Goal: Transaction & Acquisition: Purchase product/service

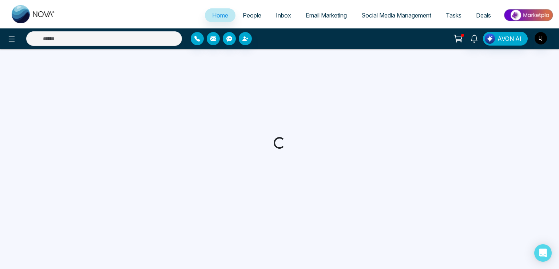
select select "*"
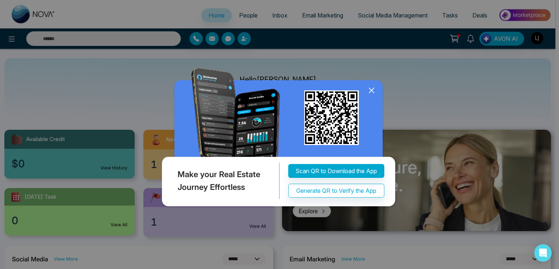
click at [374, 96] on icon at bounding box center [371, 90] width 11 height 11
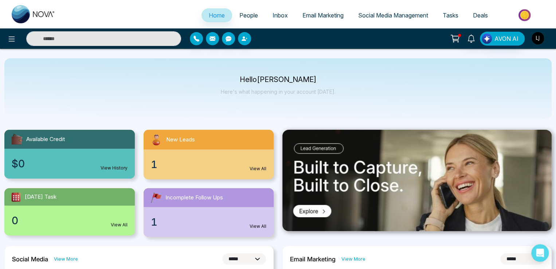
click at [533, 39] on img "button" at bounding box center [537, 38] width 12 height 12
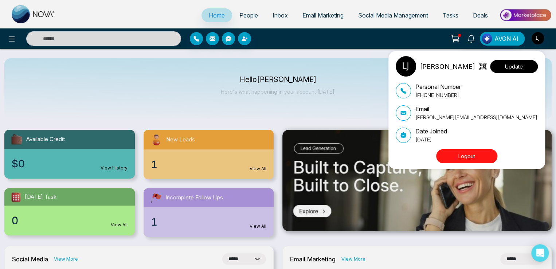
click at [522, 60] on button "Update" at bounding box center [514, 66] width 48 height 13
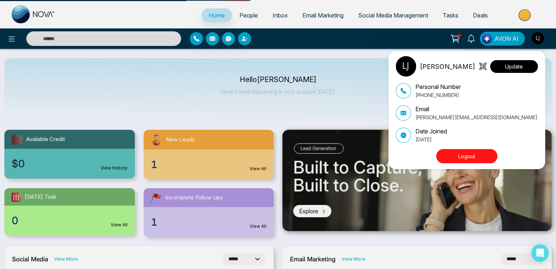
click at [516, 66] on button "Update" at bounding box center [514, 66] width 48 height 13
click at [510, 67] on button "Update" at bounding box center [514, 66] width 48 height 13
click at [525, 67] on button "Update" at bounding box center [514, 66] width 48 height 13
click at [514, 67] on button "Update" at bounding box center [514, 66] width 48 height 13
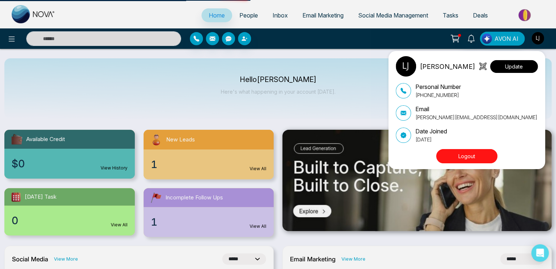
select select
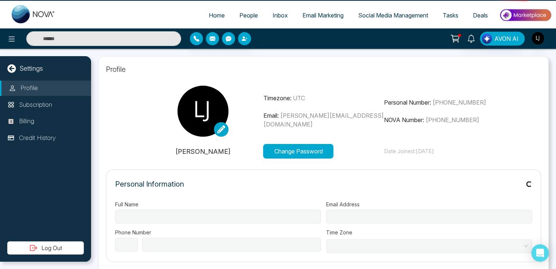
type input "**********"
select select "***"
type input "**********"
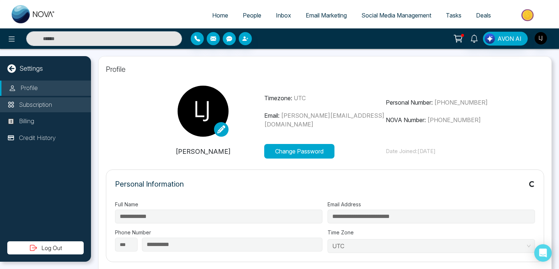
click at [35, 106] on p "Subscription" at bounding box center [35, 104] width 33 height 9
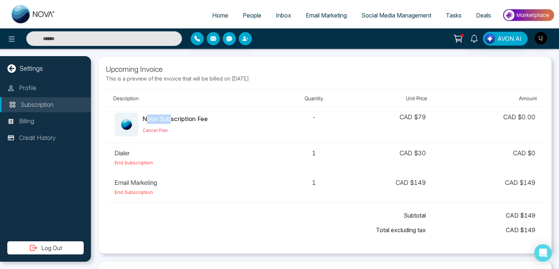
drag, startPoint x: 147, startPoint y: 117, endPoint x: 170, endPoint y: 117, distance: 22.6
click at [170, 117] on div "Nova Subscription Fee" at bounding box center [175, 118] width 65 height 9
click at [543, 35] on img "button" at bounding box center [541, 38] width 12 height 12
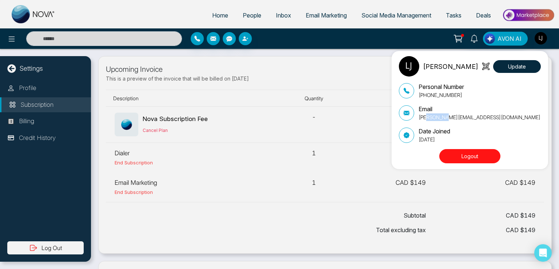
drag, startPoint x: 425, startPoint y: 116, endPoint x: 444, endPoint y: 117, distance: 18.6
click at [444, 117] on p "[PERSON_NAME][EMAIL_ADDRESS][DOMAIN_NAME]" at bounding box center [480, 117] width 122 height 8
click at [201, 95] on div "[PERSON_NAME] Update Personal Number [PHONE_NUMBER] Email [PERSON_NAME][EMAIL_A…" at bounding box center [279, 134] width 559 height 269
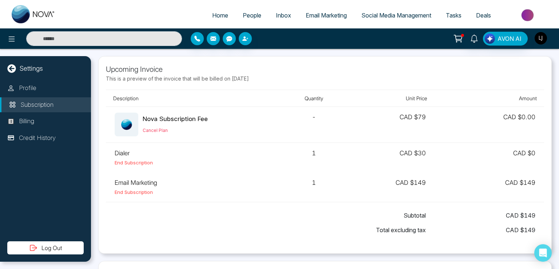
click at [544, 38] on img "button" at bounding box center [541, 38] width 12 height 12
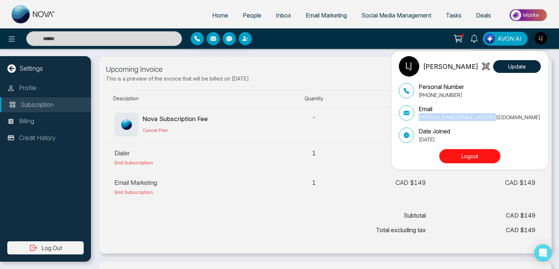
drag, startPoint x: 419, startPoint y: 116, endPoint x: 492, endPoint y: 119, distance: 73.3
click at [492, 119] on div "Email [PERSON_NAME][EMAIL_ADDRESS][DOMAIN_NAME]" at bounding box center [470, 113] width 142 height 16
click at [432, 116] on p "[PERSON_NAME][EMAIL_ADDRESS][DOMAIN_NAME]" at bounding box center [480, 117] width 122 height 8
drag, startPoint x: 425, startPoint y: 119, endPoint x: 440, endPoint y: 119, distance: 15.0
click at [440, 119] on p "[PERSON_NAME][EMAIL_ADDRESS][DOMAIN_NAME]" at bounding box center [480, 117] width 122 height 8
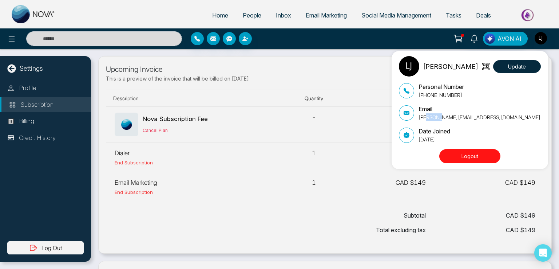
click at [439, 119] on p "lokesh+paid@mmnovatech.com" at bounding box center [480, 117] width 122 height 8
click at [338, 56] on div "[PERSON_NAME] Update Personal Number [PHONE_NUMBER] Email [PERSON_NAME][EMAIL_A…" at bounding box center [279, 134] width 559 height 269
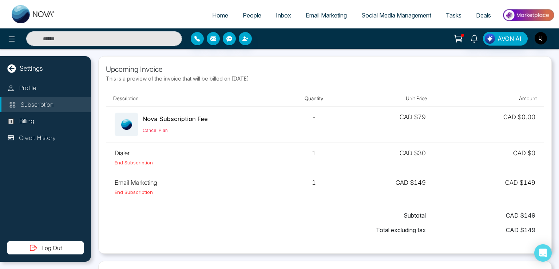
click at [243, 18] on span "People" at bounding box center [252, 15] width 19 height 7
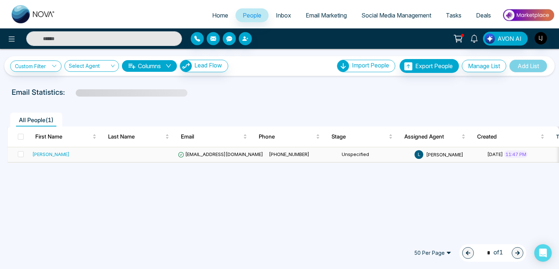
click at [198, 156] on span "lokeshjoshi6454@gmail.com" at bounding box center [220, 154] width 85 height 6
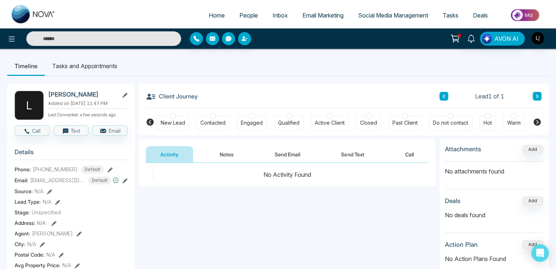
click at [412, 159] on button "Call" at bounding box center [409, 154] width 38 height 16
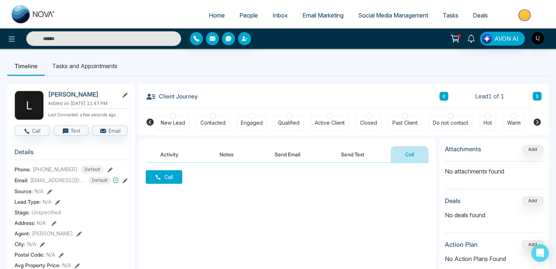
click at [166, 149] on button "Activity" at bounding box center [169, 154] width 47 height 16
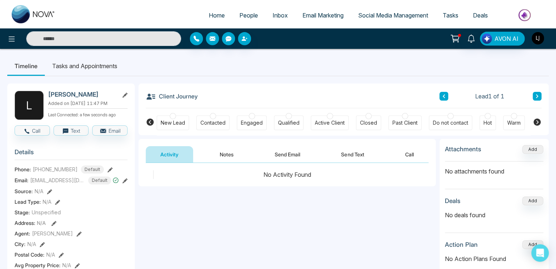
click at [540, 39] on img "button" at bounding box center [537, 38] width 12 height 12
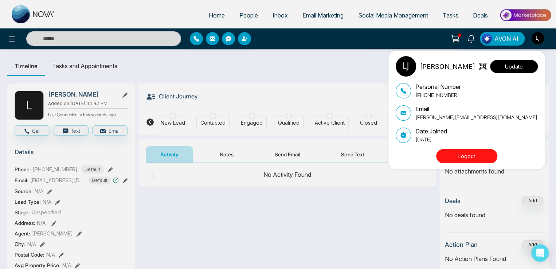
click at [532, 62] on button "Update" at bounding box center [514, 66] width 48 height 13
select select
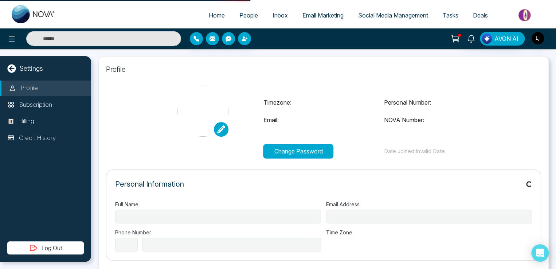
type input "**********"
select select "***"
type input "**********"
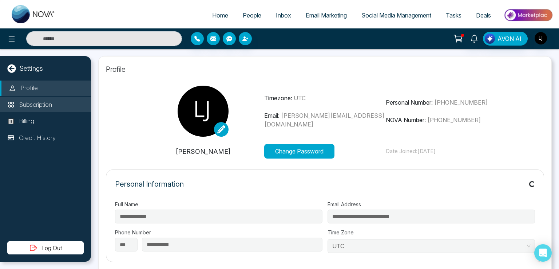
click at [52, 107] on p "Subscription" at bounding box center [35, 104] width 33 height 9
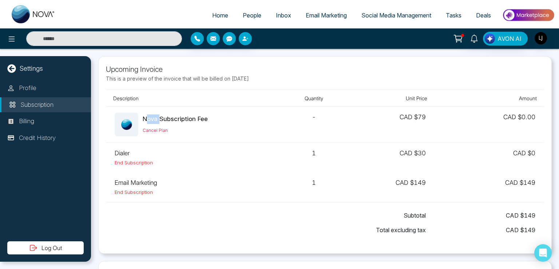
drag, startPoint x: 145, startPoint y: 117, endPoint x: 163, endPoint y: 121, distance: 18.0
click at [164, 118] on div "Nova Subscription Fee" at bounding box center [175, 118] width 65 height 9
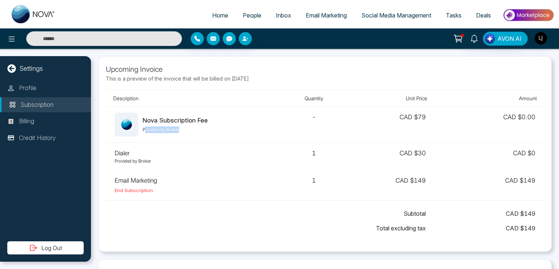
click at [188, 137] on td "Nova Subscription Fee Provided by Broker" at bounding box center [194, 125] width 176 height 36
drag, startPoint x: 114, startPoint y: 159, endPoint x: 166, endPoint y: 162, distance: 51.5
click at [166, 162] on p "Provided by Broker" at bounding box center [194, 161] width 158 height 7
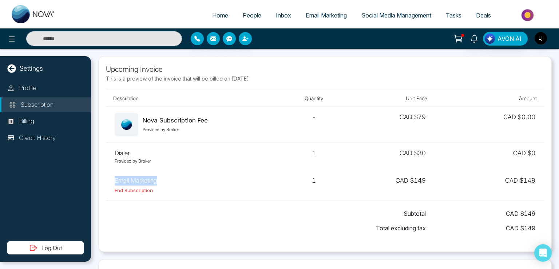
drag, startPoint x: 111, startPoint y: 180, endPoint x: 164, endPoint y: 177, distance: 53.2
click at [164, 177] on td "Email Marketing End Subscription" at bounding box center [194, 185] width 176 height 30
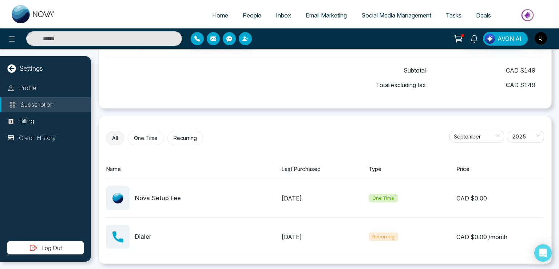
scroll to position [144, 0]
click at [113, 138] on button "All" at bounding box center [115, 137] width 18 height 14
click at [186, 137] on button "Recurring" at bounding box center [186, 137] width 36 height 14
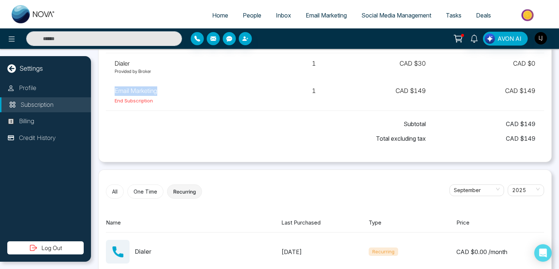
scroll to position [106, 0]
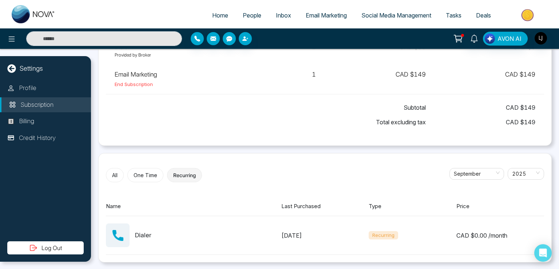
click at [234, 175] on div "All One Time Recurring September 2025" at bounding box center [325, 175] width 439 height 14
click at [115, 177] on button "All" at bounding box center [115, 175] width 18 height 14
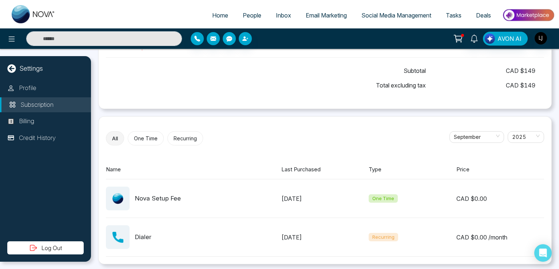
scroll to position [144, 0]
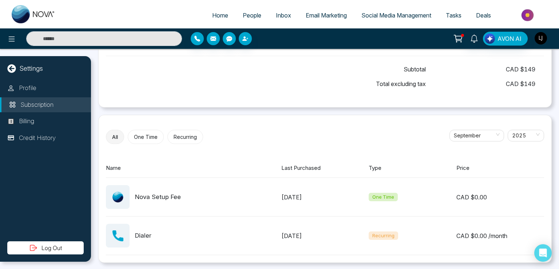
click at [544, 42] on img "button" at bounding box center [541, 38] width 12 height 12
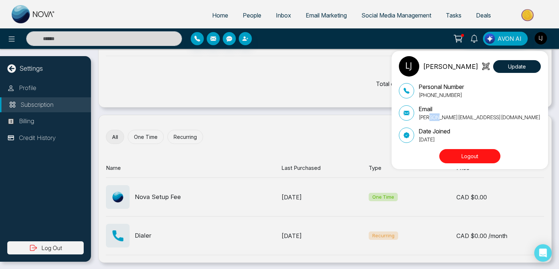
drag, startPoint x: 428, startPoint y: 118, endPoint x: 437, endPoint y: 119, distance: 8.4
click at [437, 119] on p "[PERSON_NAME][EMAIL_ADDRESS][DOMAIN_NAME]" at bounding box center [480, 117] width 122 height 8
click at [295, 139] on div "[PERSON_NAME] Update Personal Number [PHONE_NUMBER] Email [PERSON_NAME][EMAIL_A…" at bounding box center [279, 134] width 559 height 269
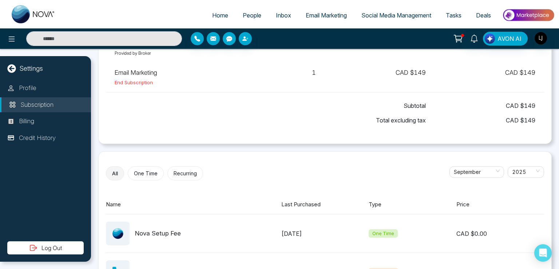
scroll to position [71, 0]
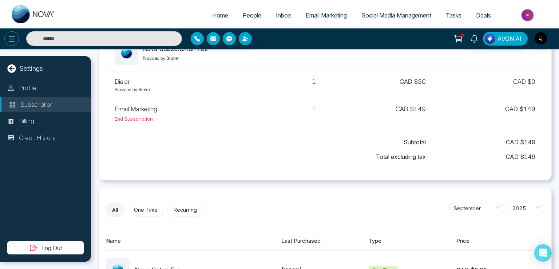
click at [12, 41] on icon at bounding box center [12, 38] width 6 height 5
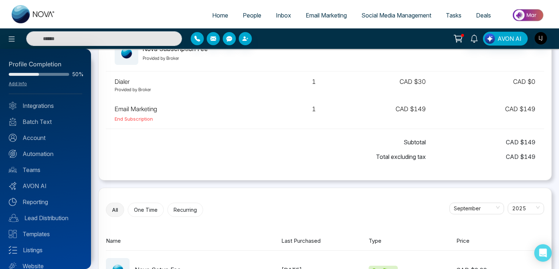
click at [540, 40] on div at bounding box center [279, 134] width 559 height 269
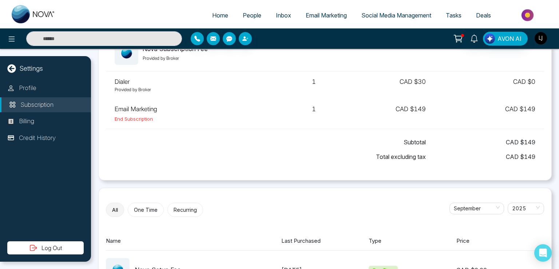
click at [540, 40] on img "button" at bounding box center [541, 38] width 12 height 12
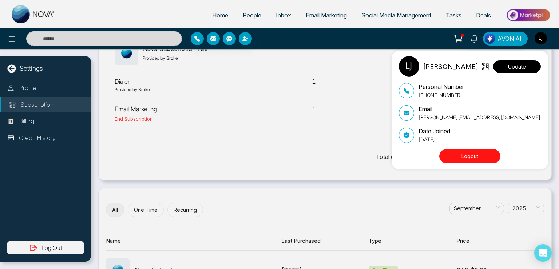
click at [521, 68] on button "Update" at bounding box center [518, 66] width 48 height 13
select select "***"
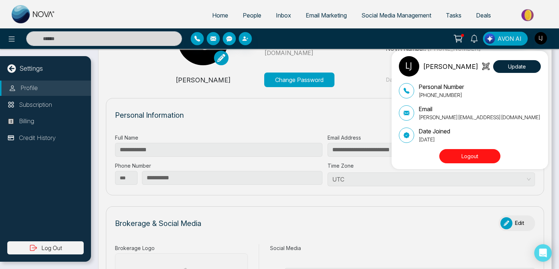
type input "**********"
click at [33, 104] on div "[PERSON_NAME] Update Personal Number [PHONE_NUMBER] Email [PERSON_NAME][EMAIL_A…" at bounding box center [279, 134] width 559 height 269
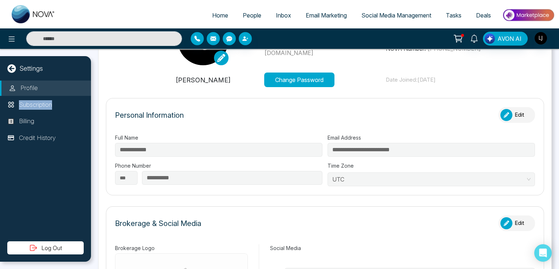
click at [33, 104] on p "Subscription" at bounding box center [35, 104] width 33 height 9
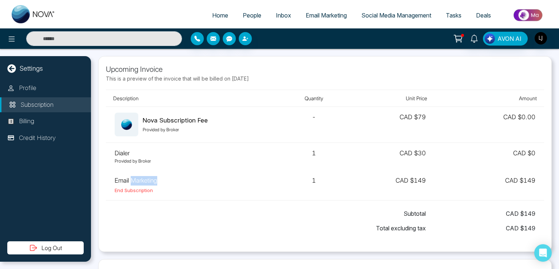
drag, startPoint x: 133, startPoint y: 182, endPoint x: 166, endPoint y: 181, distance: 33.2
click at [158, 181] on td "Email Marketing End Subscription" at bounding box center [194, 185] width 176 height 30
click at [399, 178] on td "CAD $ 149" at bounding box center [391, 185] width 88 height 30
drag, startPoint x: 390, startPoint y: 178, endPoint x: 435, endPoint y: 180, distance: 45.2
click at [435, 180] on tr "Email Marketing End Subscription 1 CAD $ 149 CAD $ 149" at bounding box center [325, 185] width 439 height 30
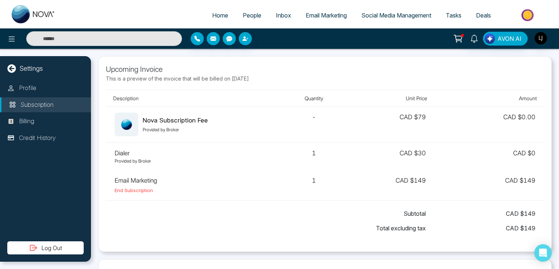
click at [524, 178] on td "CAD $ 149" at bounding box center [490, 185] width 110 height 30
drag, startPoint x: 113, startPoint y: 179, endPoint x: 141, endPoint y: 178, distance: 28.8
click at [141, 178] on td "Email Marketing End Subscription" at bounding box center [194, 185] width 176 height 30
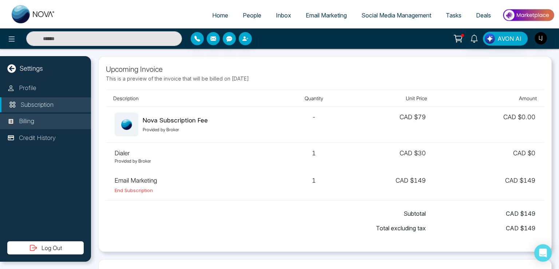
click at [42, 122] on li "Billing" at bounding box center [45, 121] width 91 height 15
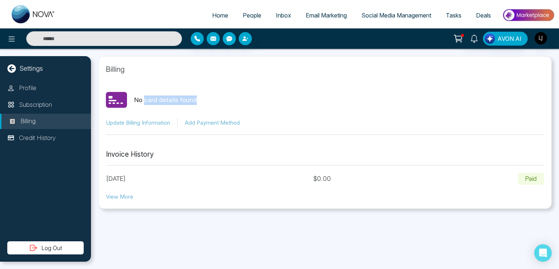
drag, startPoint x: 145, startPoint y: 98, endPoint x: 201, endPoint y: 99, distance: 56.1
click at [201, 99] on div "No card details found" at bounding box center [325, 100] width 439 height 22
click at [32, 161] on div "Profile Subscription Billing Credit History" at bounding box center [45, 160] width 91 height 161
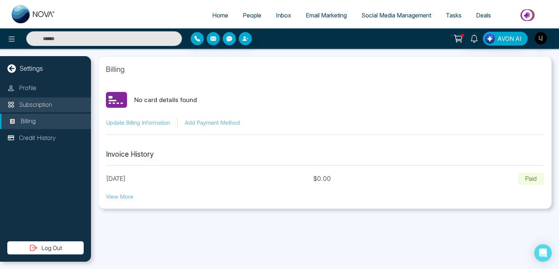
click at [41, 105] on p "Subscription" at bounding box center [35, 104] width 33 height 9
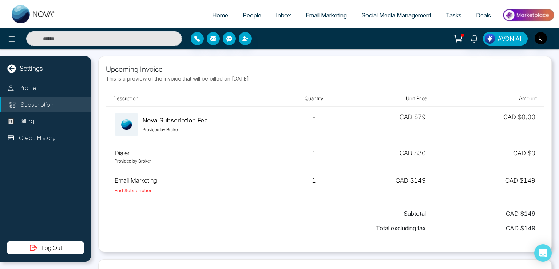
click at [534, 38] on div "AVON AI" at bounding box center [443, 39] width 224 height 14
click at [543, 40] on img "button" at bounding box center [541, 38] width 12 height 12
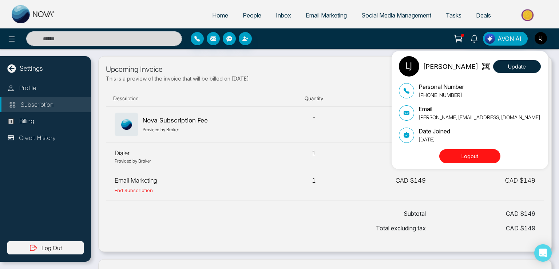
drag, startPoint x: 419, startPoint y: 141, endPoint x: 463, endPoint y: 142, distance: 43.3
click at [451, 142] on p "[DATE]" at bounding box center [435, 139] width 32 height 8
click at [441, 140] on p "[DATE]" at bounding box center [435, 139] width 32 height 8
click at [124, 9] on div "[PERSON_NAME] Update Personal Number [PHONE_NUMBER] Email [PERSON_NAME][EMAIL_A…" at bounding box center [279, 134] width 559 height 269
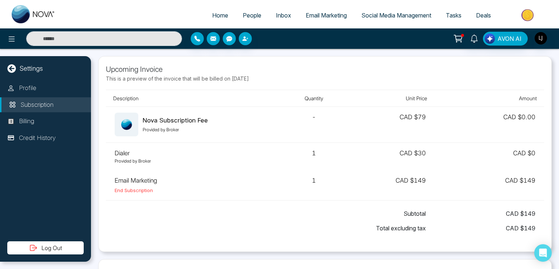
click at [217, 15] on span "Home" at bounding box center [220, 15] width 16 height 7
select select "*"
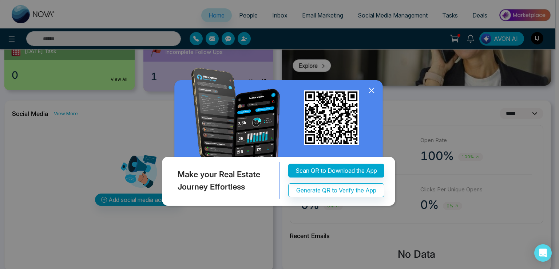
scroll to position [146, 0]
click at [370, 96] on icon at bounding box center [371, 90] width 11 height 11
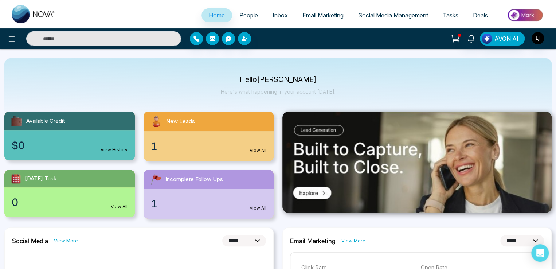
scroll to position [0, 0]
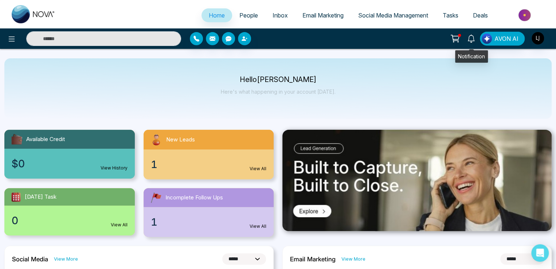
click at [457, 35] on icon at bounding box center [455, 39] width 10 height 10
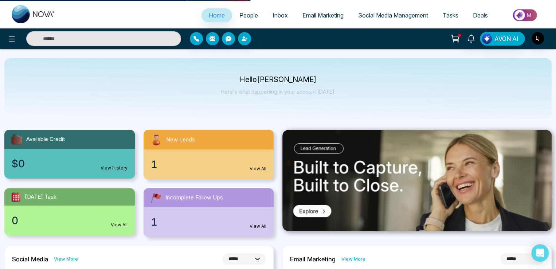
click at [452, 40] on icon at bounding box center [455, 39] width 10 height 10
click at [453, 37] on icon at bounding box center [454, 37] width 7 height 5
click at [456, 38] on icon at bounding box center [455, 39] width 10 height 10
click at [538, 41] on img "button" at bounding box center [537, 38] width 12 height 12
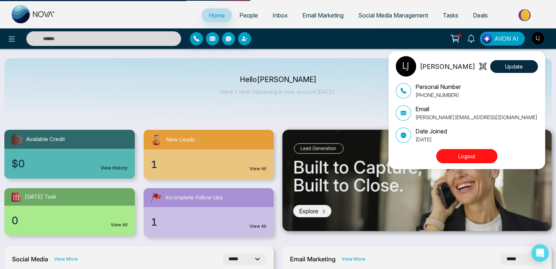
click at [323, 36] on div "[PERSON_NAME] Update Personal Number [PHONE_NUMBER] Email [PERSON_NAME][EMAIL_A…" at bounding box center [278, 134] width 556 height 269
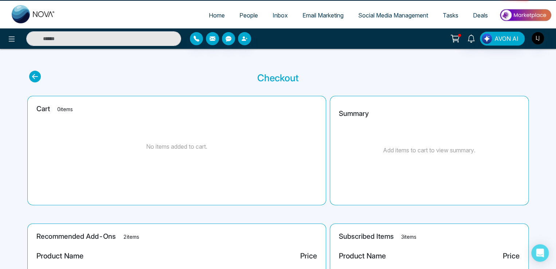
click at [454, 39] on icon at bounding box center [455, 37] width 6 height 3
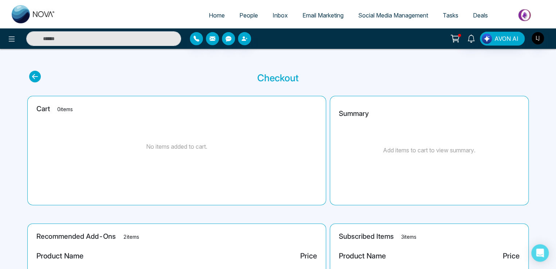
scroll to position [136, 0]
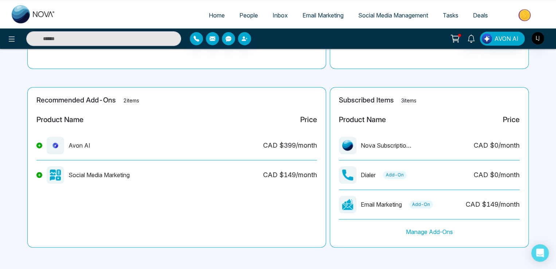
click at [41, 145] on button at bounding box center [39, 145] width 6 height 6
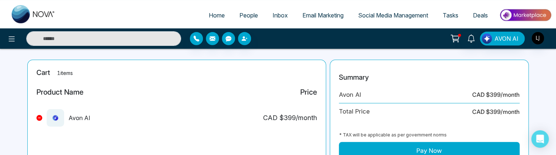
scroll to position [73, 0]
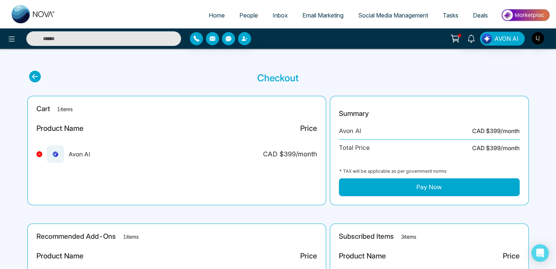
click at [35, 54] on icon at bounding box center [35, 77] width 12 height 12
select select "*"
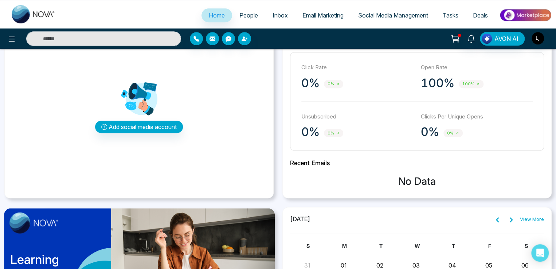
scroll to position [255, 0]
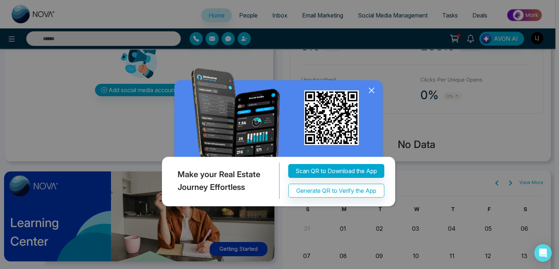
click at [383, 54] on div "Make your Real Estate Journey Effortless Scan QR to Download the App Generate Q…" at bounding box center [279, 134] width 559 height 269
click at [376, 54] on icon at bounding box center [371, 90] width 11 height 11
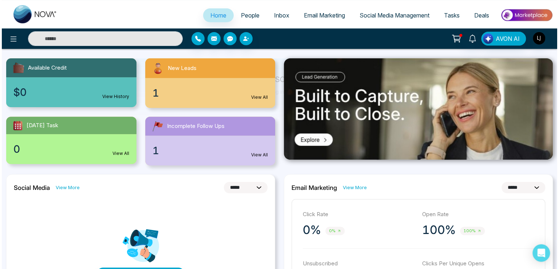
scroll to position [0, 0]
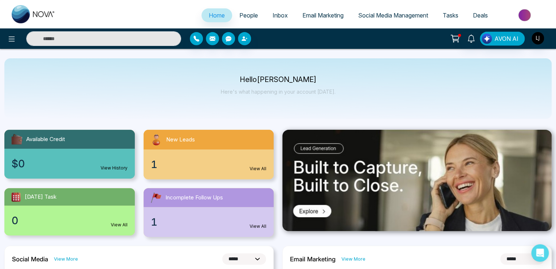
click at [545, 36] on div "AVON AI" at bounding box center [440, 39] width 223 height 14
click at [534, 39] on img "button" at bounding box center [537, 38] width 12 height 12
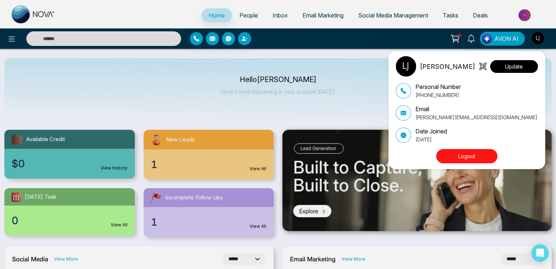
click at [527, 54] on button "Update" at bounding box center [514, 66] width 48 height 13
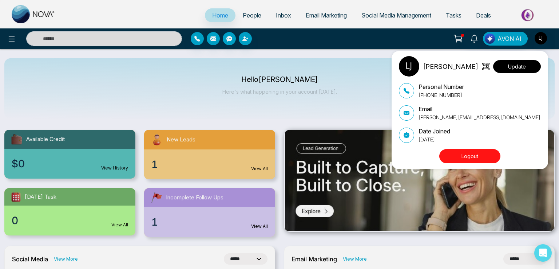
select select "***"
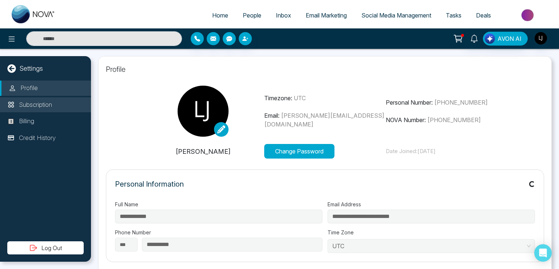
click at [44, 54] on p "Subscription" at bounding box center [35, 104] width 33 height 9
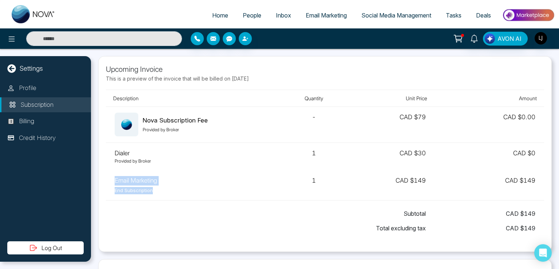
drag, startPoint x: 113, startPoint y: 178, endPoint x: 165, endPoint y: 192, distance: 54.5
click at [165, 54] on td "Email Marketing End Subscription" at bounding box center [194, 185] width 176 height 30
click at [323, 18] on span "Email Marketing" at bounding box center [326, 15] width 41 height 7
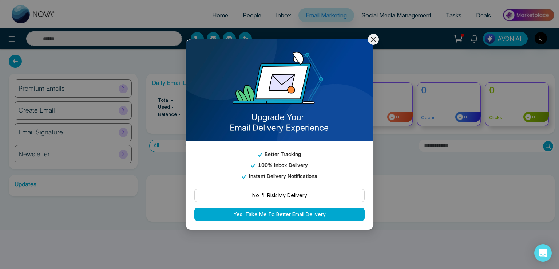
click at [374, 42] on icon at bounding box center [373, 39] width 5 height 5
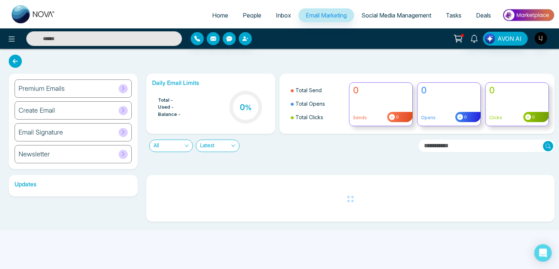
click at [118, 54] on div "Premium Emails" at bounding box center [73, 88] width 117 height 18
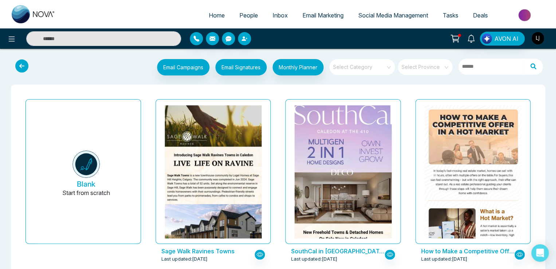
click at [539, 36] on img "button" at bounding box center [537, 38] width 12 height 12
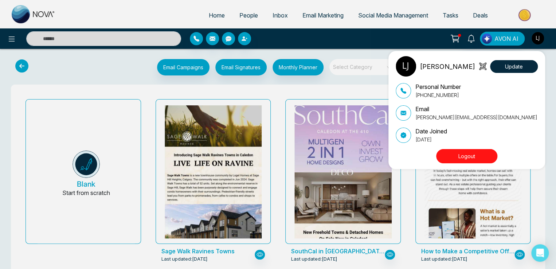
click at [2, 38] on div "Lokesh joshi Update Personal Number +917666088573 Email lokesh+paid@mmnovatech.…" at bounding box center [278, 134] width 556 height 269
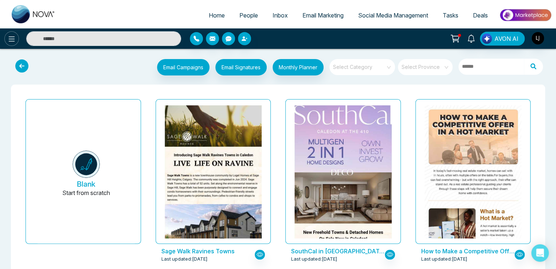
click at [13, 40] on icon at bounding box center [11, 39] width 9 height 9
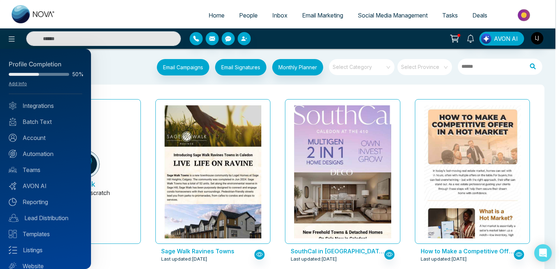
click at [111, 54] on div at bounding box center [279, 134] width 559 height 269
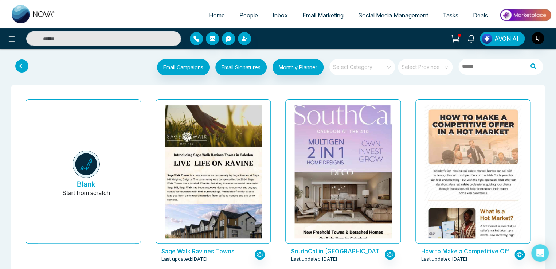
click at [19, 54] on icon at bounding box center [21, 65] width 13 height 13
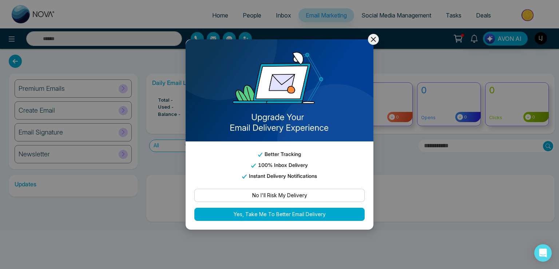
click at [371, 44] on icon at bounding box center [373, 39] width 9 height 9
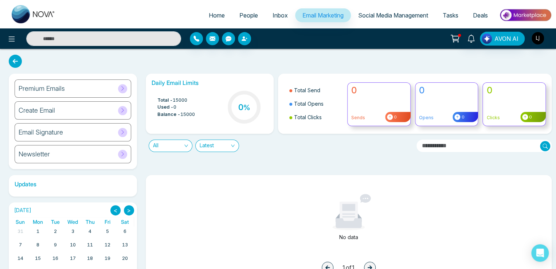
click at [16, 54] on icon at bounding box center [15, 61] width 13 height 13
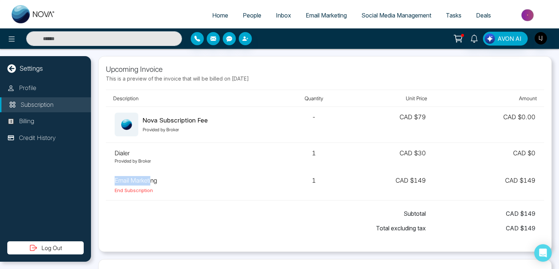
drag, startPoint x: 114, startPoint y: 180, endPoint x: 150, endPoint y: 180, distance: 36.1
click at [150, 54] on td "Email Marketing End Subscription" at bounding box center [194, 185] width 176 height 30
drag, startPoint x: 113, startPoint y: 181, endPoint x: 152, endPoint y: 178, distance: 38.4
click at [152, 54] on td "Email Marketing End Subscription" at bounding box center [194, 185] width 176 height 30
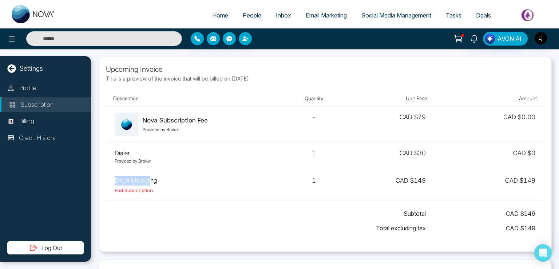
click at [152, 54] on td "Email Marketing End Subscription" at bounding box center [194, 185] width 176 height 30
drag, startPoint x: 114, startPoint y: 181, endPoint x: 153, endPoint y: 180, distance: 39.7
click at [153, 54] on td "Email Marketing End Subscription" at bounding box center [194, 185] width 176 height 30
click at [126, 54] on td "Email Marketing End Subscription" at bounding box center [194, 185] width 176 height 30
drag, startPoint x: 115, startPoint y: 180, endPoint x: 140, endPoint y: 178, distance: 24.8
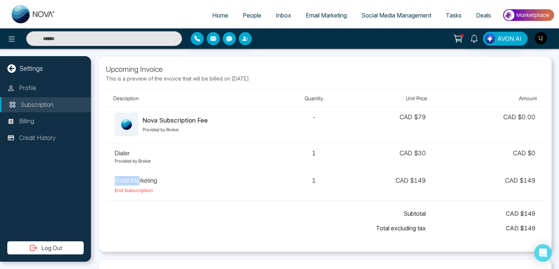
click at [140, 54] on td "Email Marketing End Subscription" at bounding box center [194, 185] width 176 height 30
click at [143, 54] on td "Email Marketing End Subscription" at bounding box center [194, 185] width 176 height 30
drag, startPoint x: 126, startPoint y: 179, endPoint x: 138, endPoint y: 177, distance: 12.8
click at [138, 54] on td "Email Marketing End Subscription" at bounding box center [194, 185] width 176 height 30
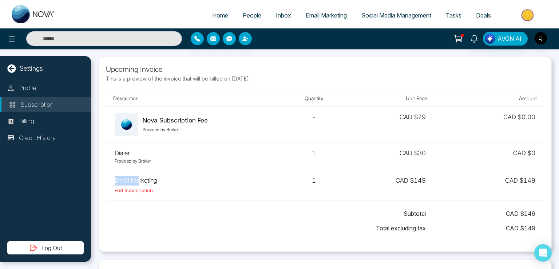
drag, startPoint x: 114, startPoint y: 179, endPoint x: 141, endPoint y: 175, distance: 26.8
click at [141, 54] on td "Email Marketing End Subscription" at bounding box center [194, 185] width 176 height 30
click at [109, 54] on td "Email Marketing End Subscription" at bounding box center [194, 185] width 176 height 30
drag, startPoint x: 112, startPoint y: 178, endPoint x: 147, endPoint y: 180, distance: 35.0
click at [147, 54] on td "Email Marketing End Subscription" at bounding box center [194, 185] width 176 height 30
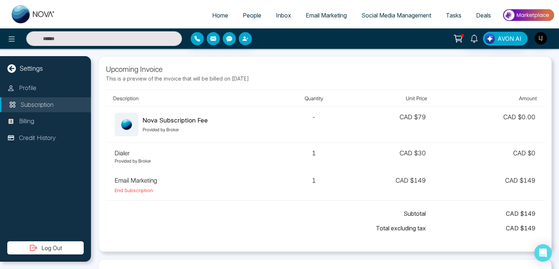
click at [101, 54] on div "Upcoming Invoice This is a preview of the invoice that will be billed on Octobe…" at bounding box center [325, 154] width 454 height 196
drag, startPoint x: 111, startPoint y: 178, endPoint x: 157, endPoint y: 178, distance: 46.6
click at [157, 54] on td "Email Marketing End Subscription" at bounding box center [194, 185] width 176 height 30
click at [115, 54] on td "Email Marketing End Subscription" at bounding box center [194, 185] width 176 height 30
click at [105, 54] on div "Upcoming Invoice This is a preview of the invoice that will be billed on Octobe…" at bounding box center [325, 154] width 454 height 196
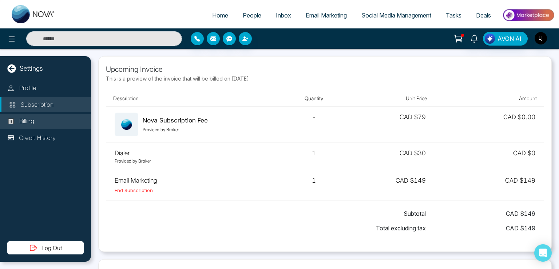
click at [29, 54] on p "Billing" at bounding box center [26, 121] width 15 height 9
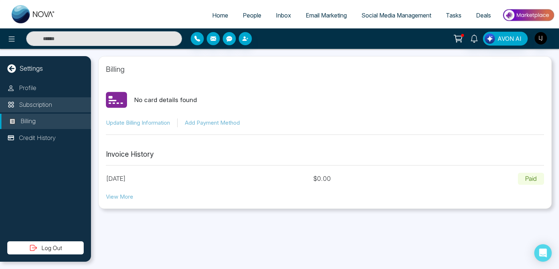
click at [47, 54] on p "Subscription" at bounding box center [35, 104] width 33 height 9
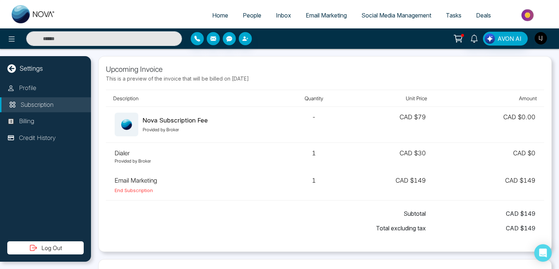
click at [540, 34] on img "button" at bounding box center [541, 38] width 12 height 12
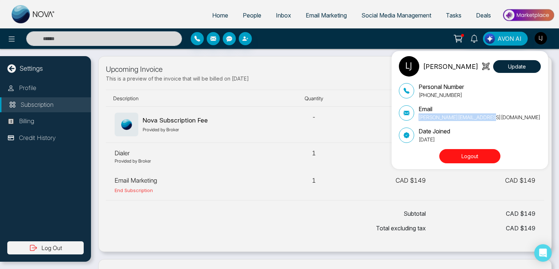
drag, startPoint x: 494, startPoint y: 116, endPoint x: 417, endPoint y: 120, distance: 77.0
click at [417, 54] on div "Email lokesh+paid@mmnovatech.com" at bounding box center [470, 113] width 142 height 16
copy p "[PERSON_NAME][EMAIL_ADDRESS][DOMAIN_NAME]"
drag, startPoint x: 166, startPoint y: 263, endPoint x: 153, endPoint y: 270, distance: 15.3
click at [153, 54] on html "Home People Inbox Email Marketing Social Media Management Tasks Deals AVON AI L…" at bounding box center [279, 134] width 559 height 269
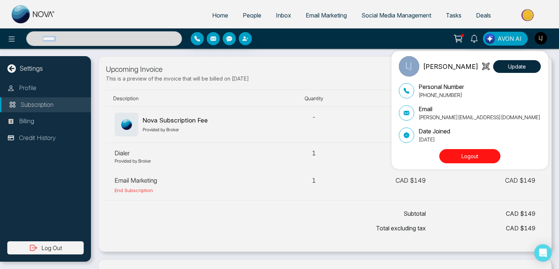
click at [208, 54] on div "Lokesh joshi Update Personal Number +917666088573 Email lokesh+paid@mmnovatech.…" at bounding box center [279, 134] width 559 height 269
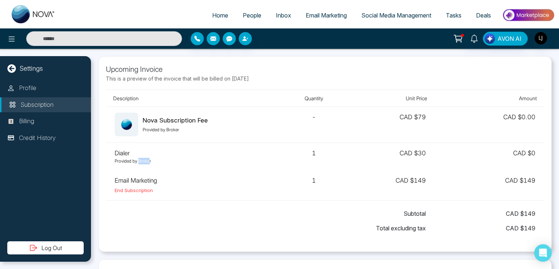
drag, startPoint x: 138, startPoint y: 160, endPoint x: 149, endPoint y: 160, distance: 11.7
click at [149, 54] on p "Provided by Broker" at bounding box center [194, 161] width 158 height 7
click at [153, 54] on p "Provided by Broker" at bounding box center [194, 161] width 158 height 7
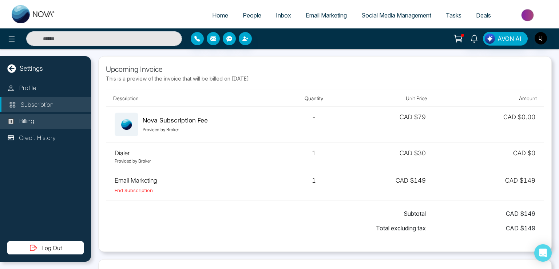
click at [29, 124] on p "Billing" at bounding box center [26, 121] width 15 height 9
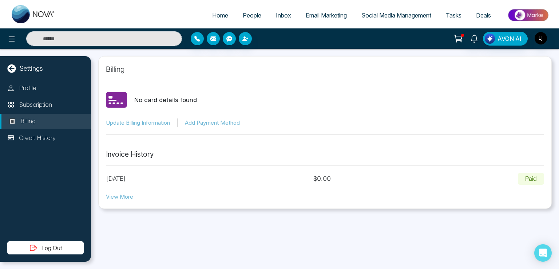
click at [457, 38] on icon at bounding box center [458, 37] width 7 height 5
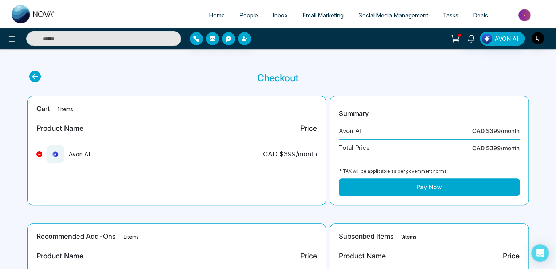
click at [387, 186] on button "Pay Now" at bounding box center [429, 187] width 181 height 18
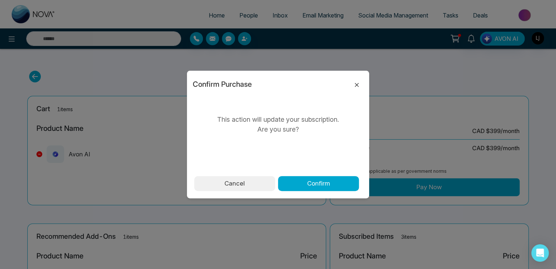
click at [357, 86] on icon at bounding box center [356, 84] width 9 height 9
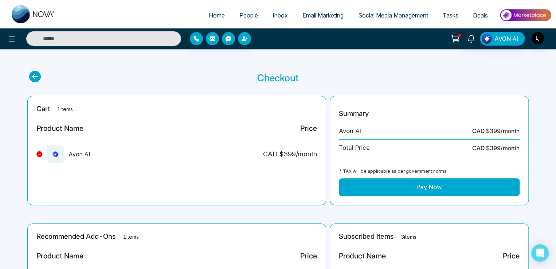
click at [32, 79] on icon at bounding box center [35, 77] width 12 height 12
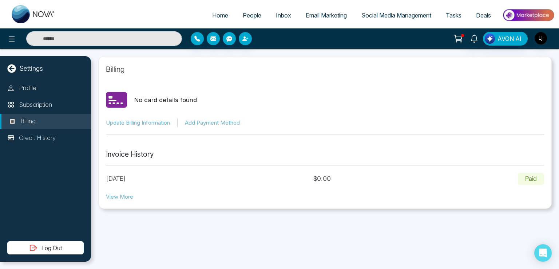
click at [34, 96] on div "Profile Subscription Billing Credit History" at bounding box center [45, 160] width 91 height 161
click at [36, 102] on p "Subscription" at bounding box center [35, 104] width 33 height 9
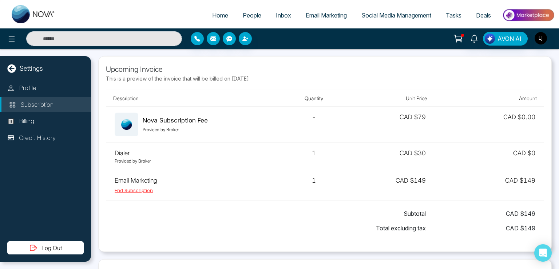
click at [136, 191] on button "End Subscription" at bounding box center [134, 190] width 38 height 7
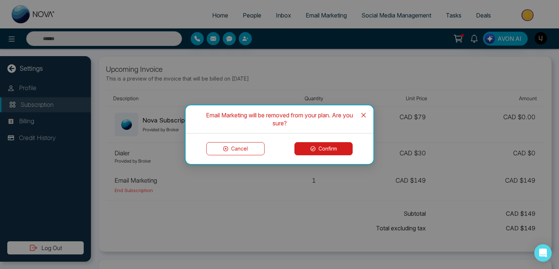
click at [323, 149] on button "Confirm" at bounding box center [324, 148] width 58 height 13
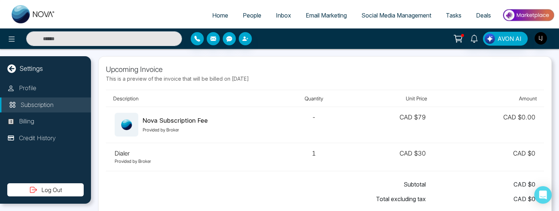
click at [272, 128] on td "Nova Subscription Fee Provided by Broker" at bounding box center [194, 125] width 176 height 36
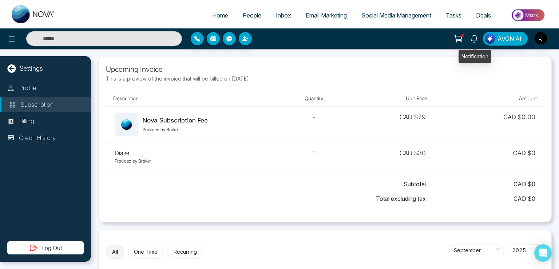
click at [468, 33] on link at bounding box center [474, 38] width 17 height 13
click at [462, 34] on icon at bounding box center [458, 39] width 10 height 10
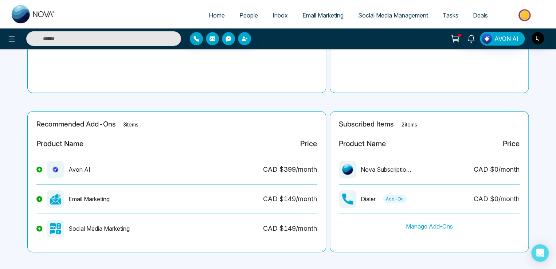
scroll to position [117, 0]
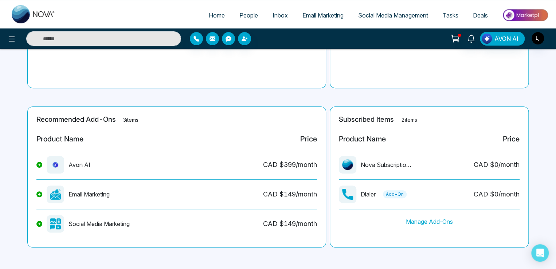
click at [40, 196] on button at bounding box center [39, 194] width 6 height 6
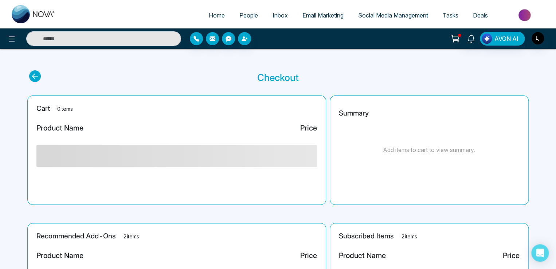
scroll to position [0, 0]
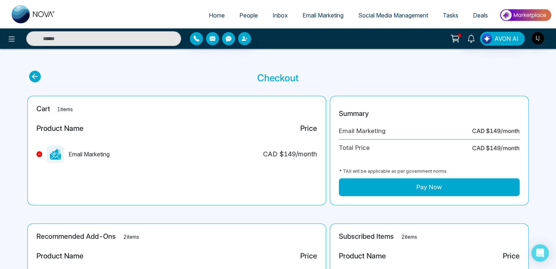
click at [368, 181] on button "Pay Now" at bounding box center [429, 187] width 181 height 18
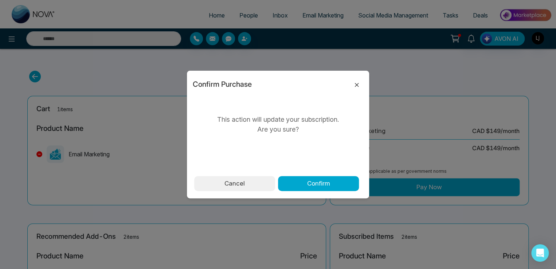
click at [359, 84] on icon at bounding box center [356, 84] width 9 height 9
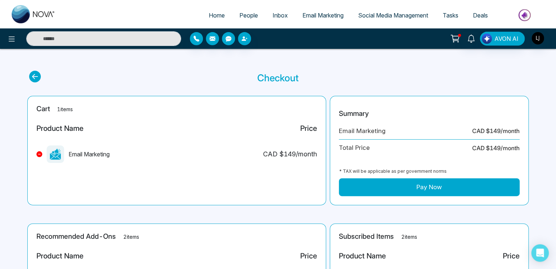
click at [389, 182] on button "Pay Now" at bounding box center [429, 187] width 181 height 18
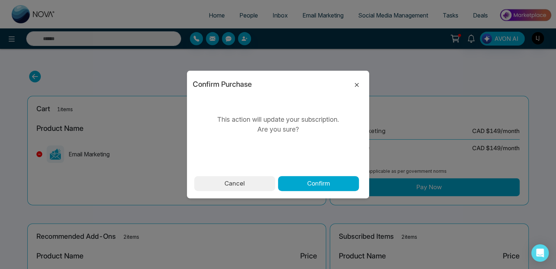
click at [353, 80] on icon at bounding box center [356, 84] width 9 height 9
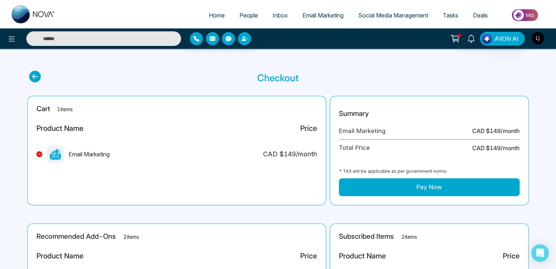
click at [538, 39] on img "button" at bounding box center [537, 38] width 12 height 12
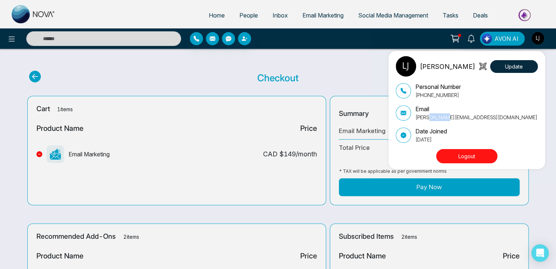
drag, startPoint x: 430, startPoint y: 119, endPoint x: 444, endPoint y: 119, distance: 13.8
click at [444, 119] on p "[PERSON_NAME][EMAIL_ADDRESS][DOMAIN_NAME]" at bounding box center [476, 117] width 122 height 8
click at [302, 70] on div "Lokesh joshi Update Personal Number +917666088573 Email lokesh+paid@mmnovatech.…" at bounding box center [278, 134] width 556 height 269
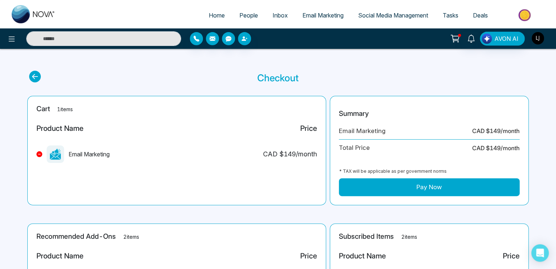
click at [534, 35] on img "button" at bounding box center [537, 38] width 12 height 12
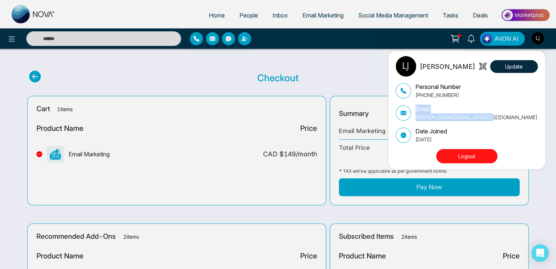
drag, startPoint x: 488, startPoint y: 117, endPoint x: 411, endPoint y: 115, distance: 76.5
click at [412, 115] on div "Email lokesh+paid@mmnovatech.com" at bounding box center [467, 113] width 142 height 16
click at [421, 116] on p "[PERSON_NAME][EMAIL_ADDRESS][DOMAIN_NAME]" at bounding box center [476, 117] width 122 height 8
drag, startPoint x: 413, startPoint y: 116, endPoint x: 492, endPoint y: 116, distance: 79.8
click at [492, 116] on div "Email lokesh+paid@mmnovatech.com" at bounding box center [467, 113] width 142 height 16
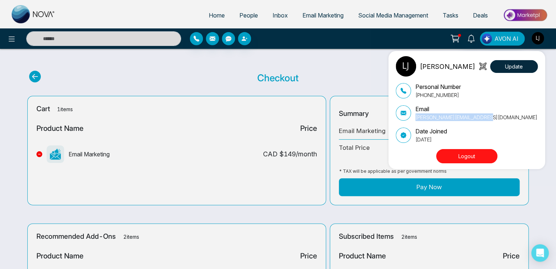
copy p "[PERSON_NAME][EMAIL_ADDRESS][DOMAIN_NAME]"
click at [446, 158] on button "Logout" at bounding box center [466, 156] width 61 height 14
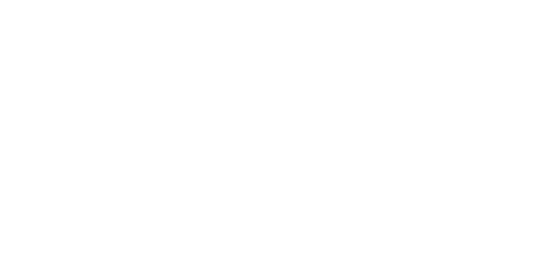
select select "*"
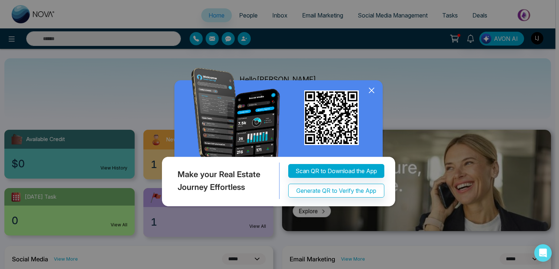
click at [374, 90] on icon at bounding box center [371, 90] width 11 height 11
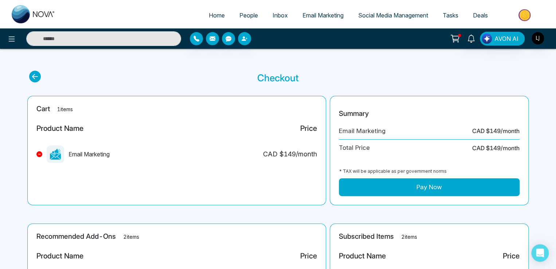
click at [421, 184] on button "Pay Now" at bounding box center [429, 187] width 181 height 18
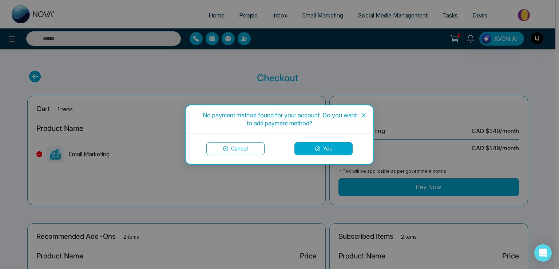
click at [324, 145] on button "Yes" at bounding box center [324, 148] width 58 height 13
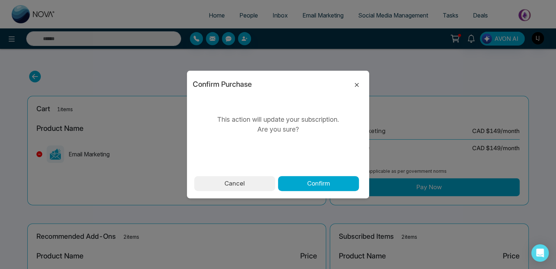
click at [353, 84] on icon at bounding box center [356, 84] width 9 height 9
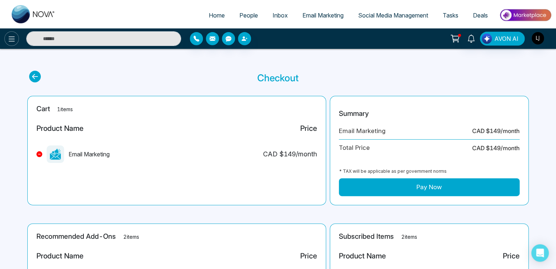
click at [13, 36] on icon at bounding box center [11, 39] width 9 height 9
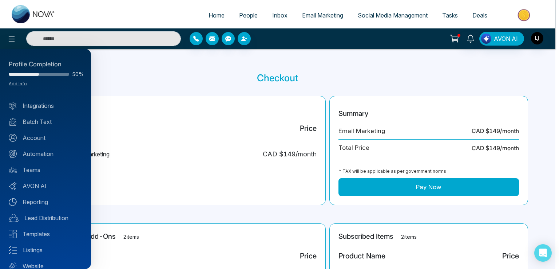
drag, startPoint x: 425, startPoint y: 86, endPoint x: 504, endPoint y: 63, distance: 82.3
click at [427, 85] on div at bounding box center [279, 134] width 559 height 269
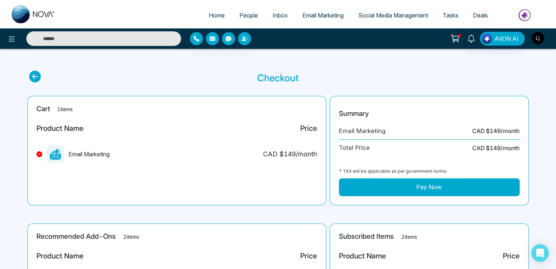
click at [531, 41] on button "button" at bounding box center [537, 38] width 13 height 13
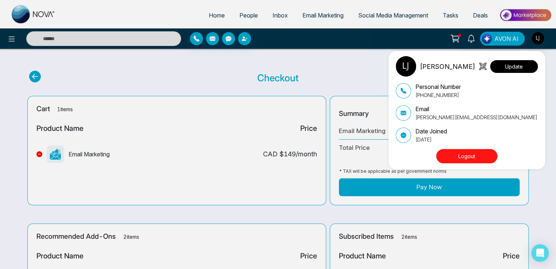
click at [508, 67] on button "Update" at bounding box center [514, 66] width 48 height 13
click at [507, 66] on button "Update" at bounding box center [514, 66] width 48 height 13
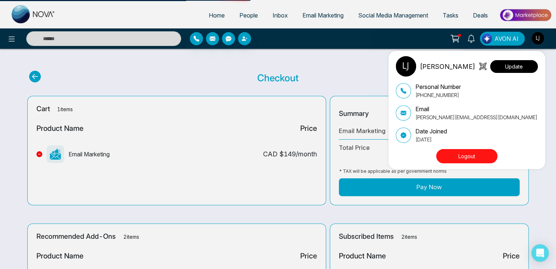
click at [507, 66] on button "Update" at bounding box center [514, 66] width 48 height 13
select select
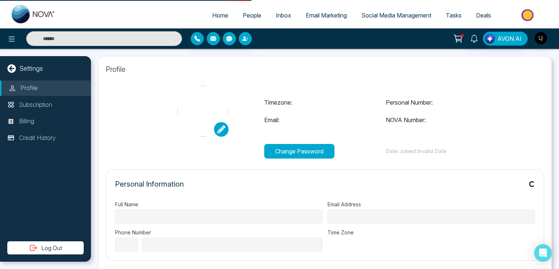
type input "**********"
select select "***"
type input "**********"
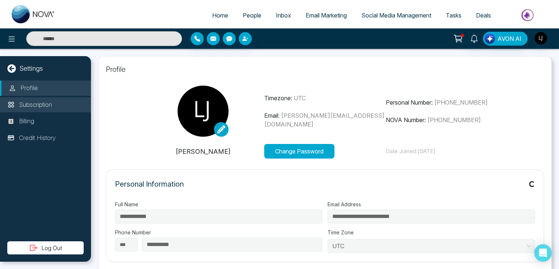
type input "**********"
click at [35, 99] on li "Subscription" at bounding box center [45, 104] width 91 height 15
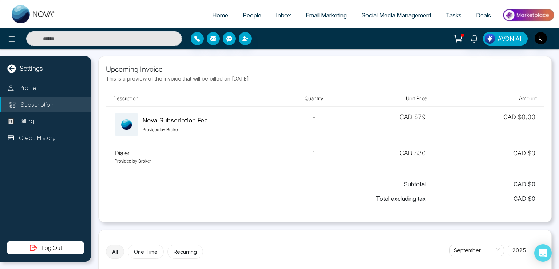
click at [139, 159] on p "Provided by Broker" at bounding box center [194, 161] width 158 height 7
drag, startPoint x: 161, startPoint y: 118, endPoint x: 300, endPoint y: 111, distance: 139.3
click at [236, 118] on div "Nova Subscription Fee Provided by Broker" at bounding box center [194, 125] width 158 height 24
click at [536, 36] on img "button" at bounding box center [541, 38] width 12 height 12
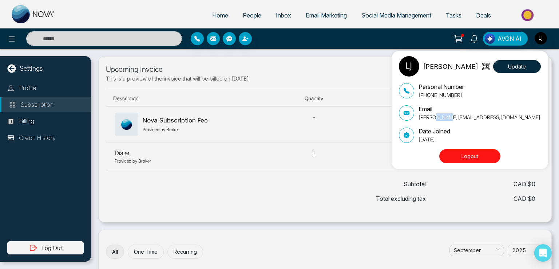
drag, startPoint x: 433, startPoint y: 117, endPoint x: 445, endPoint y: 119, distance: 12.3
click at [445, 119] on p "[PERSON_NAME][EMAIL_ADDRESS][DOMAIN_NAME]" at bounding box center [480, 117] width 122 height 8
click at [270, 60] on div "[PERSON_NAME] Update Personal Number [PHONE_NUMBER] Email [PERSON_NAME][EMAIL_A…" at bounding box center [279, 134] width 559 height 269
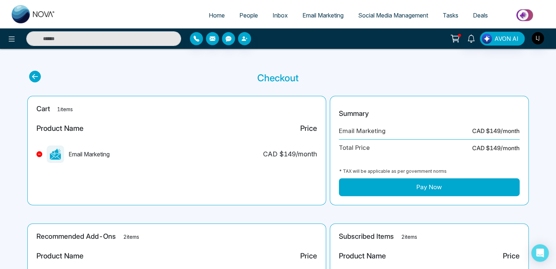
click at [378, 186] on button "Pay Now" at bounding box center [429, 187] width 181 height 18
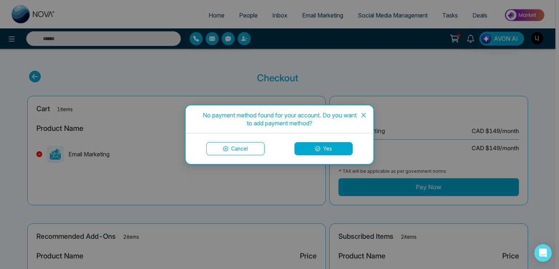
click at [326, 147] on button "Yes" at bounding box center [324, 148] width 58 height 13
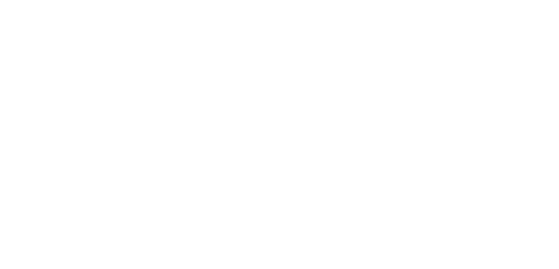
select select "*"
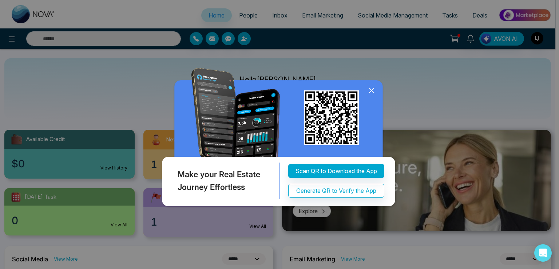
click at [370, 88] on icon at bounding box center [371, 90] width 11 height 11
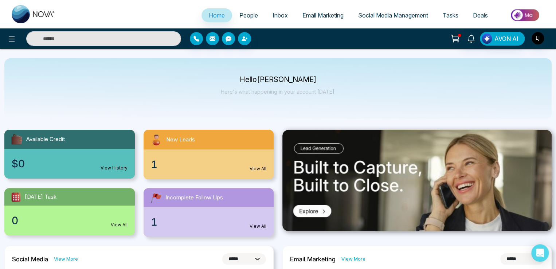
click at [247, 16] on span "People" at bounding box center [248, 15] width 19 height 7
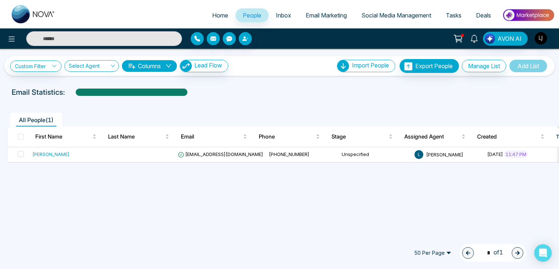
click at [456, 35] on icon at bounding box center [458, 37] width 7 height 5
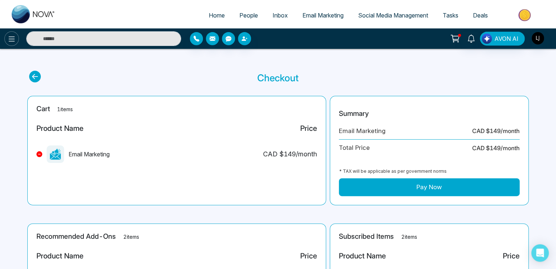
click at [7, 37] on button at bounding box center [11, 38] width 15 height 15
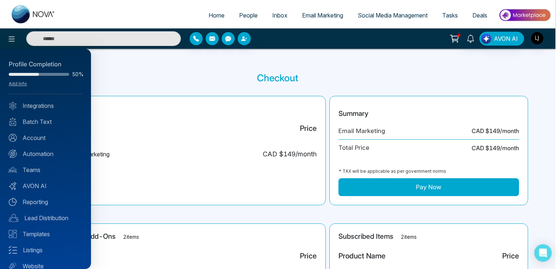
click at [542, 38] on div at bounding box center [279, 134] width 559 height 269
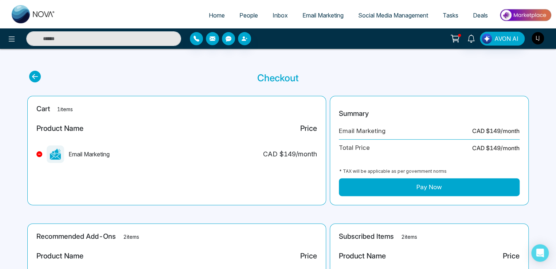
click at [537, 39] on img "button" at bounding box center [537, 38] width 12 height 12
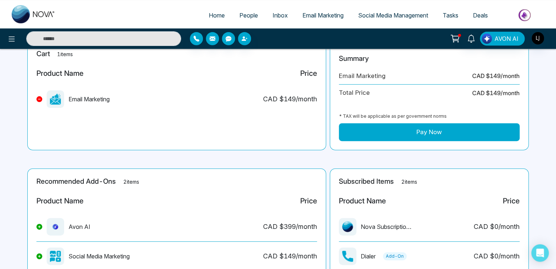
scroll to position [73, 0]
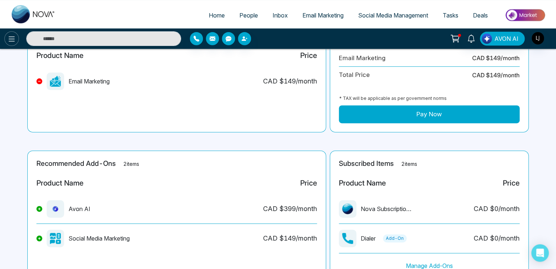
click at [5, 39] on button at bounding box center [11, 38] width 15 height 15
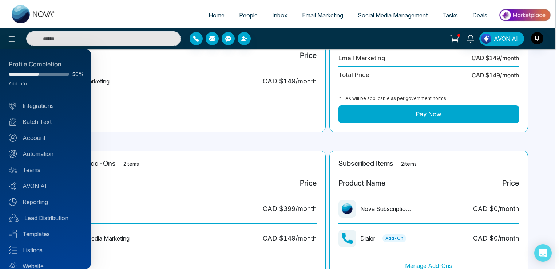
click at [425, 117] on div at bounding box center [279, 134] width 559 height 269
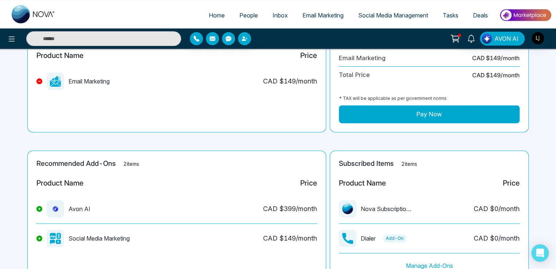
click at [425, 117] on button "Pay Now" at bounding box center [429, 114] width 181 height 18
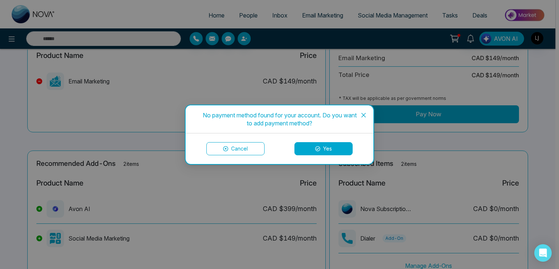
click at [333, 145] on button "Yes" at bounding box center [324, 148] width 58 height 13
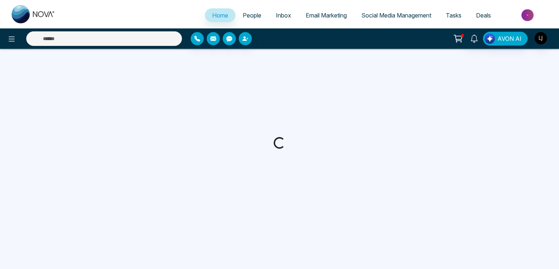
select select "*"
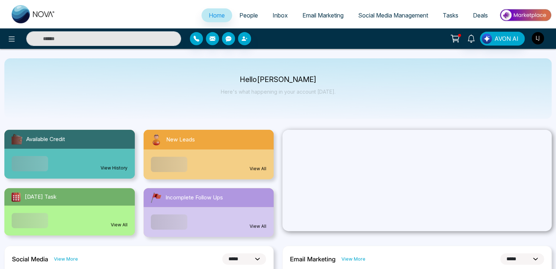
click at [538, 38] on img "button" at bounding box center [537, 38] width 12 height 12
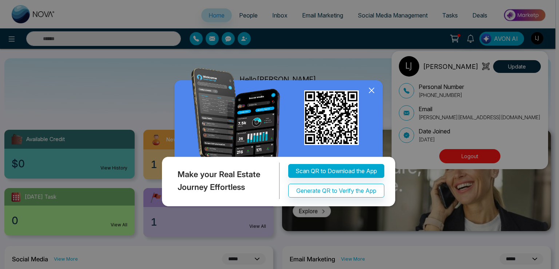
click at [371, 89] on icon at bounding box center [371, 90] width 11 height 11
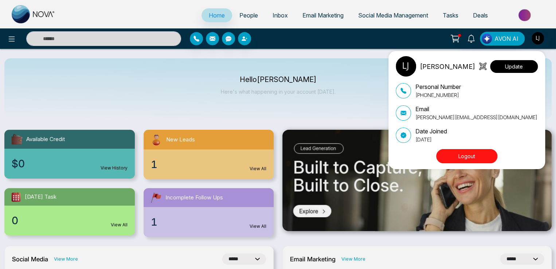
click at [519, 65] on button "Update" at bounding box center [514, 66] width 48 height 13
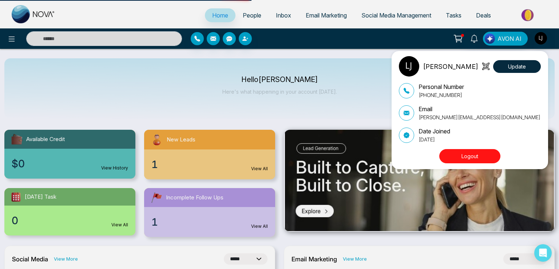
select select "***"
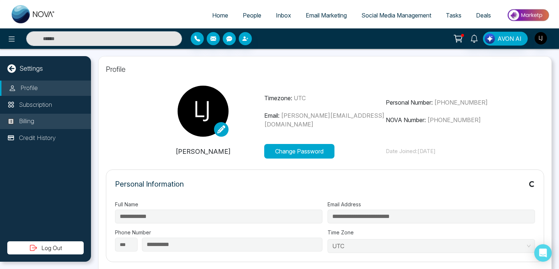
type input "**********"
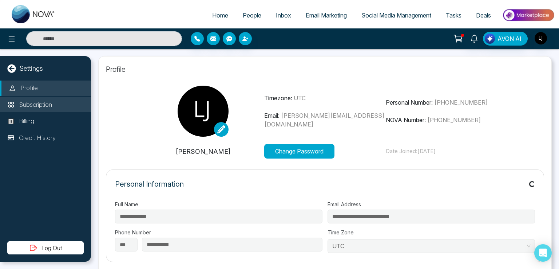
click at [47, 107] on p "Subscription" at bounding box center [35, 104] width 33 height 9
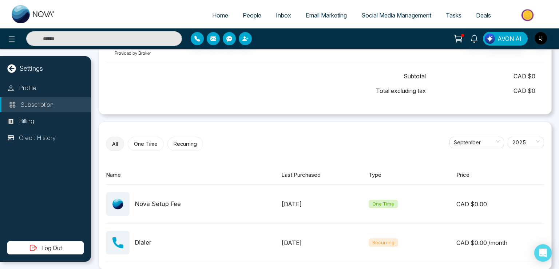
scroll to position [115, 0]
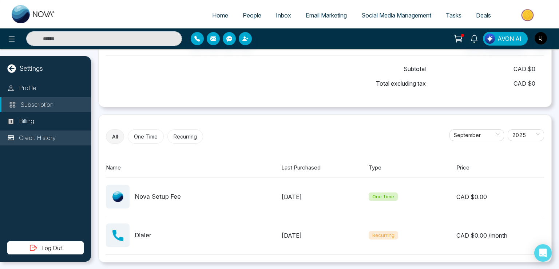
click at [50, 139] on p "Credit History" at bounding box center [37, 137] width 37 height 9
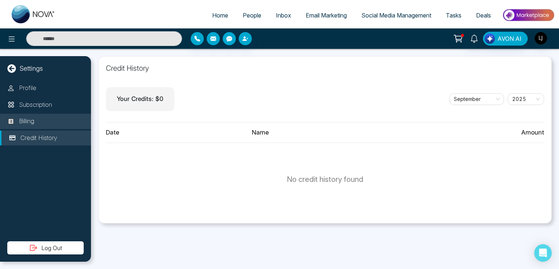
click at [36, 123] on li "Billing" at bounding box center [45, 121] width 91 height 15
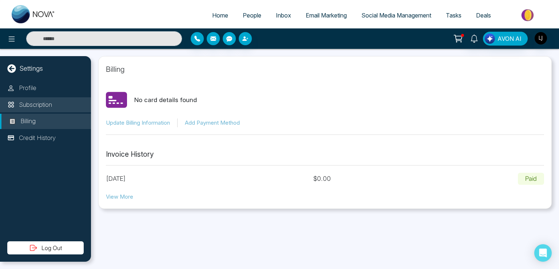
click at [45, 100] on p "Subscription" at bounding box center [35, 104] width 33 height 9
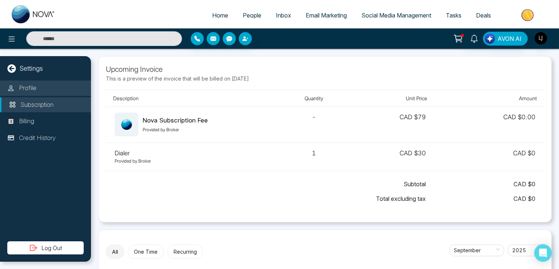
click at [38, 89] on li "Profile" at bounding box center [45, 87] width 91 height 15
select select "***"
